Goal: Task Accomplishment & Management: Manage account settings

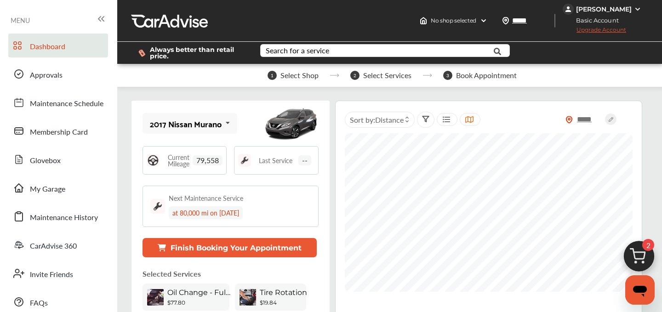
click at [598, 13] on div "[PERSON_NAME]" at bounding box center [602, 9] width 81 height 11
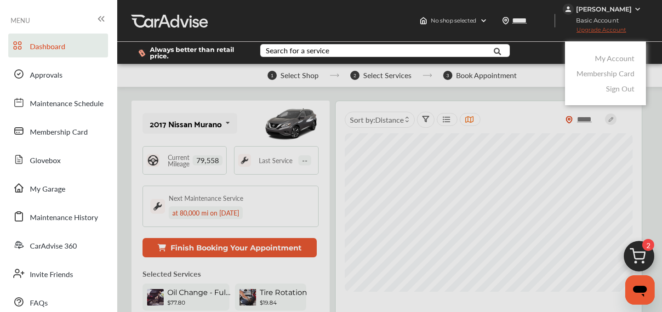
click at [600, 57] on link "My Account" at bounding box center [614, 58] width 40 height 11
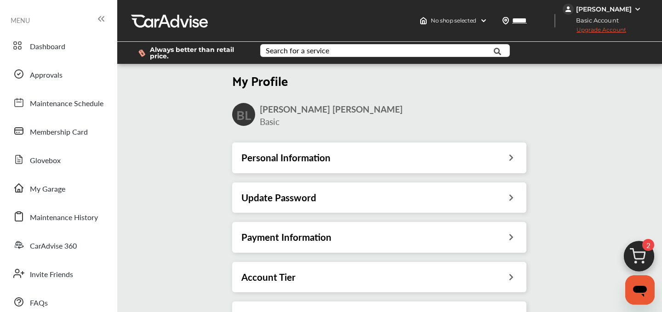
click at [289, 245] on div "Payment Information" at bounding box center [379, 237] width 294 height 30
click at [296, 248] on div "Payment Information" at bounding box center [379, 237] width 294 height 30
click at [295, 238] on h3 "Payment Information" at bounding box center [286, 237] width 90 height 12
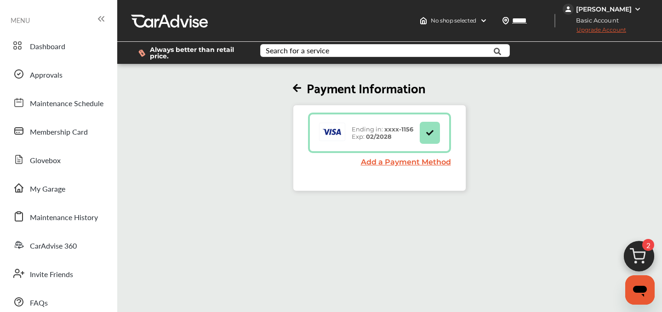
click at [596, 30] on span "Upgrade Account" at bounding box center [593, 31] width 63 height 11
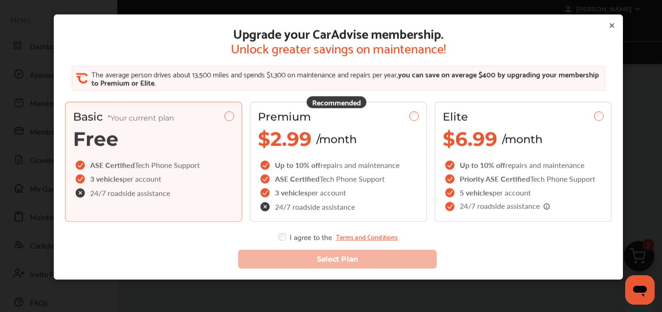
click at [619, 23] on div "Upgrade your CarAdvise membership. Unlock greater savings on maintenance! The a…" at bounding box center [338, 146] width 569 height 265
click at [617, 23] on div "Upgrade your CarAdvise membership. Unlock greater savings on maintenance! The a…" at bounding box center [338, 146] width 569 height 265
click at [608, 25] on icon at bounding box center [611, 25] width 7 height 7
